Goal: Check status

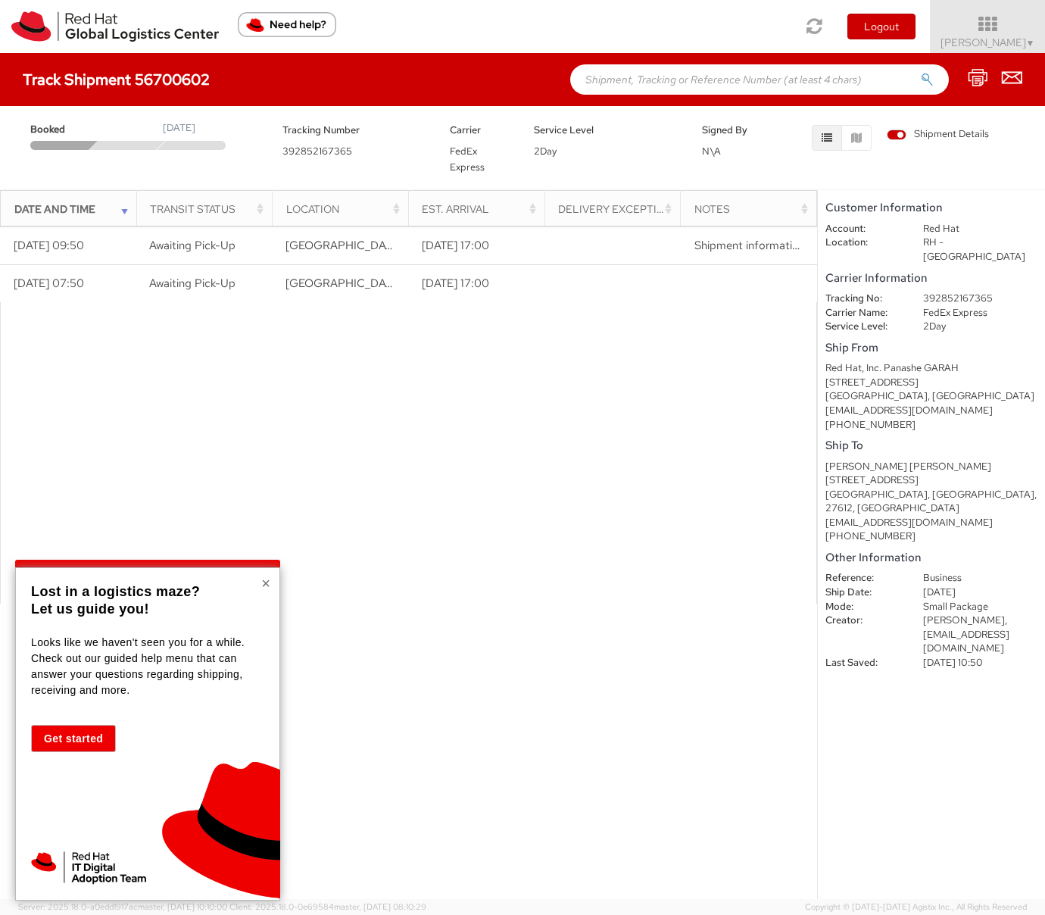
click at [266, 583] on button "×" at bounding box center [265, 583] width 9 height 15
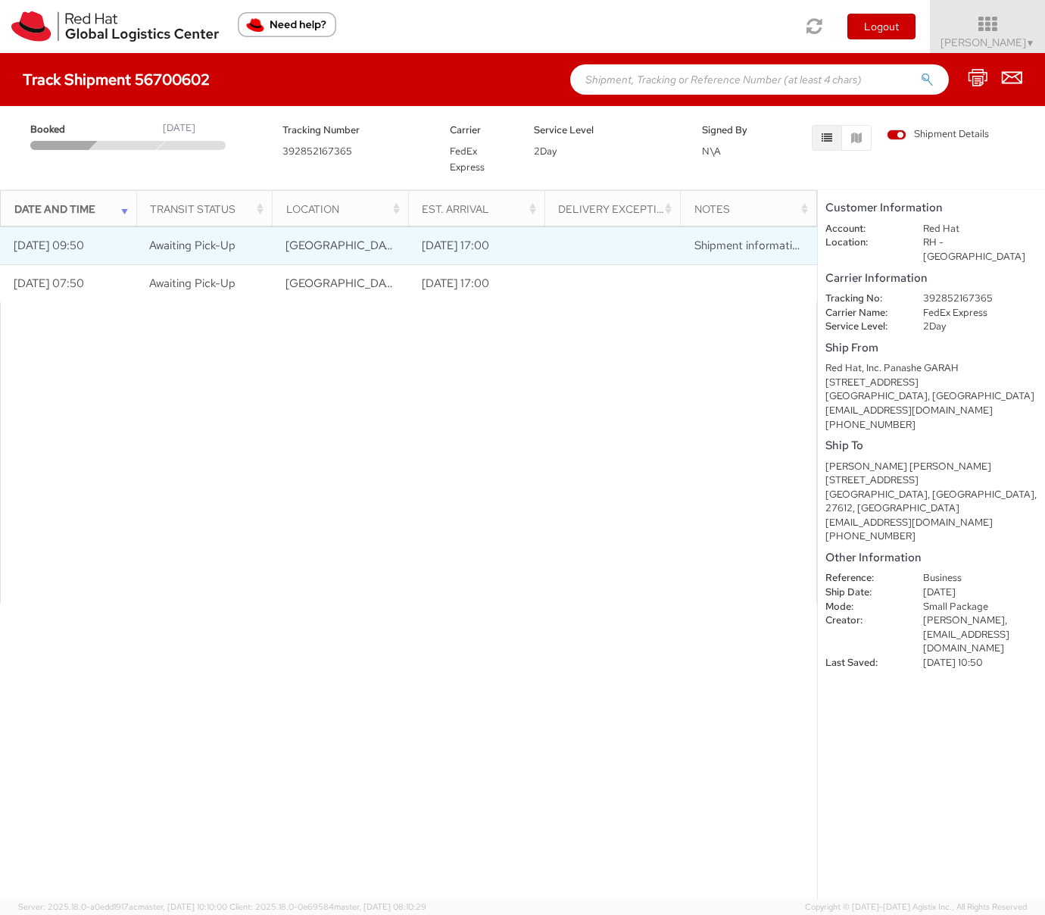
click at [707, 245] on span "Shipment information sent to FedEx" at bounding box center [786, 245] width 184 height 15
click at [226, 249] on span "Awaiting Pick-Up" at bounding box center [192, 245] width 86 height 15
click at [214, 248] on span "Awaiting Pick-Up" at bounding box center [192, 245] width 86 height 15
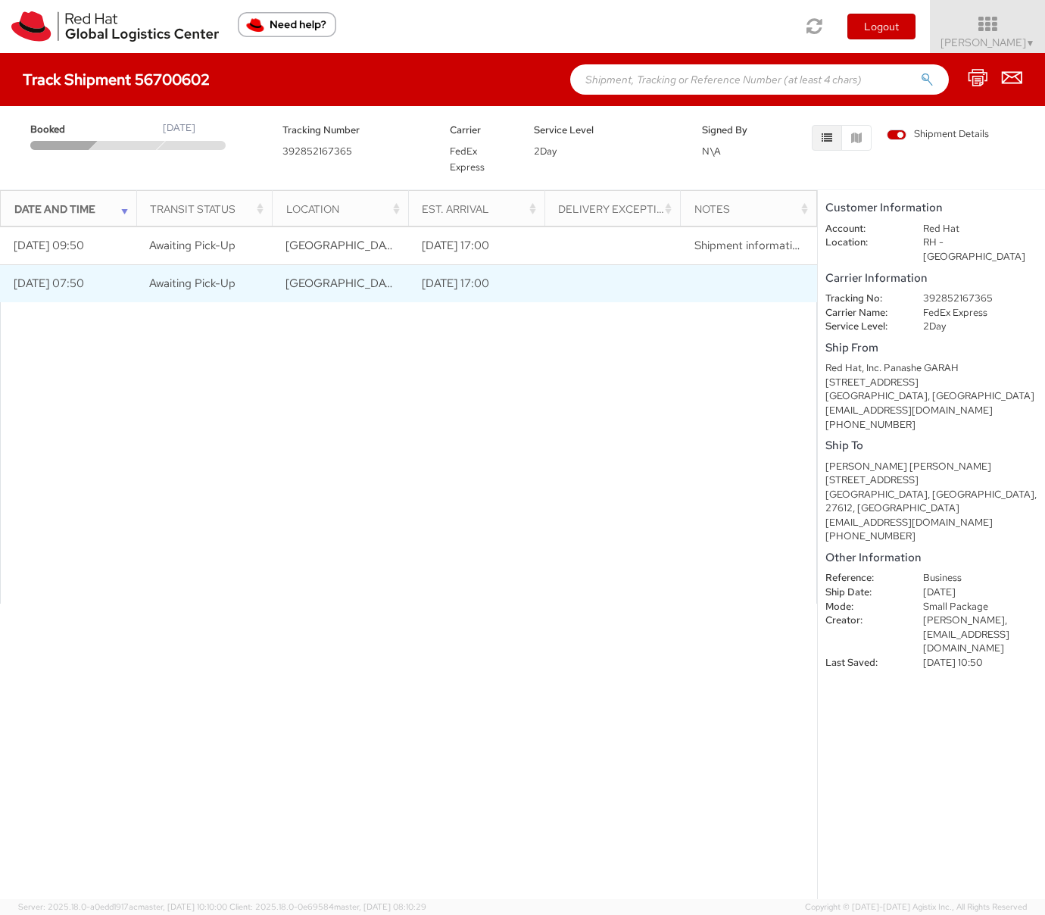
click at [586, 268] on td at bounding box center [612, 283] width 136 height 38
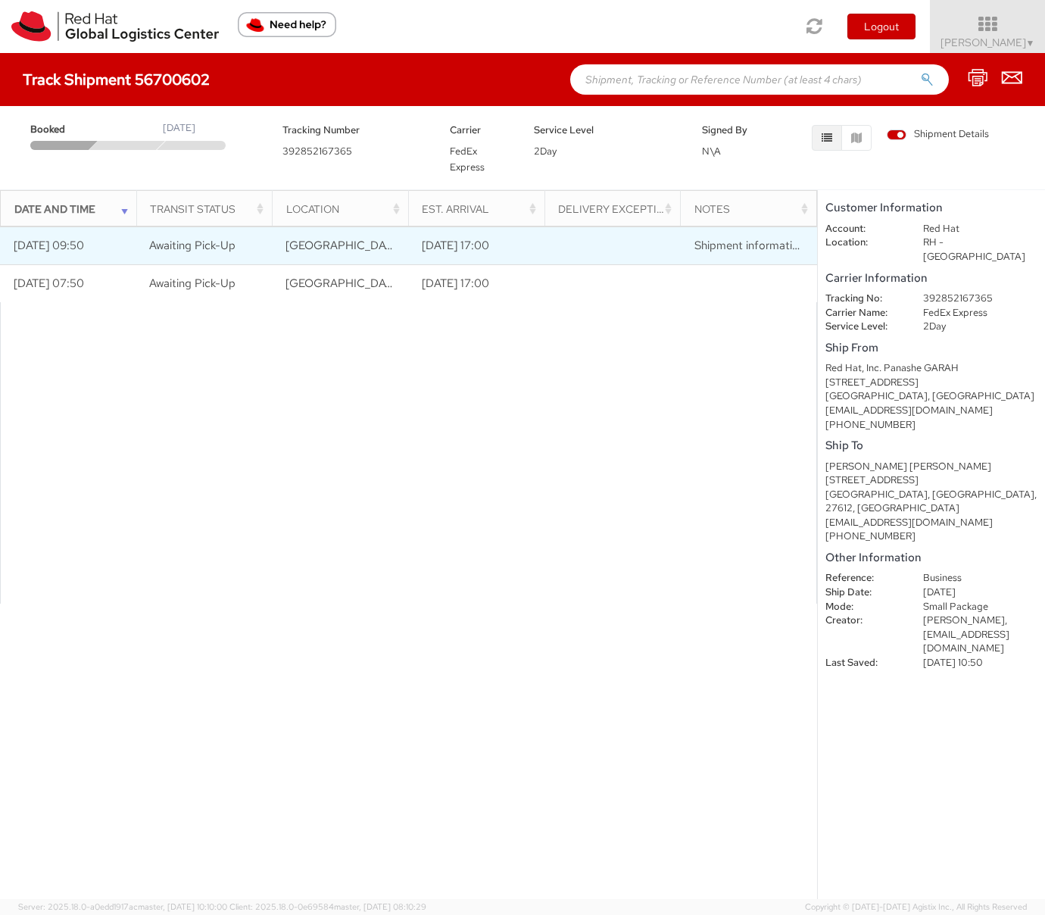
click at [525, 251] on td "[DATE] 17:00" at bounding box center [476, 245] width 136 height 38
